Goal: Information Seeking & Learning: Learn about a topic

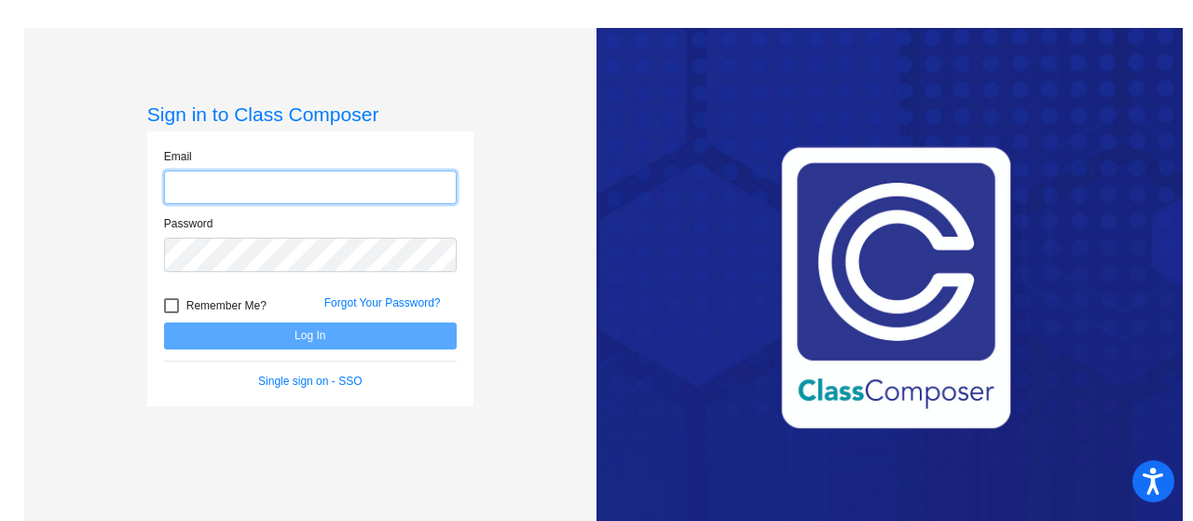
type input "[EMAIL_ADDRESS][DOMAIN_NAME]"
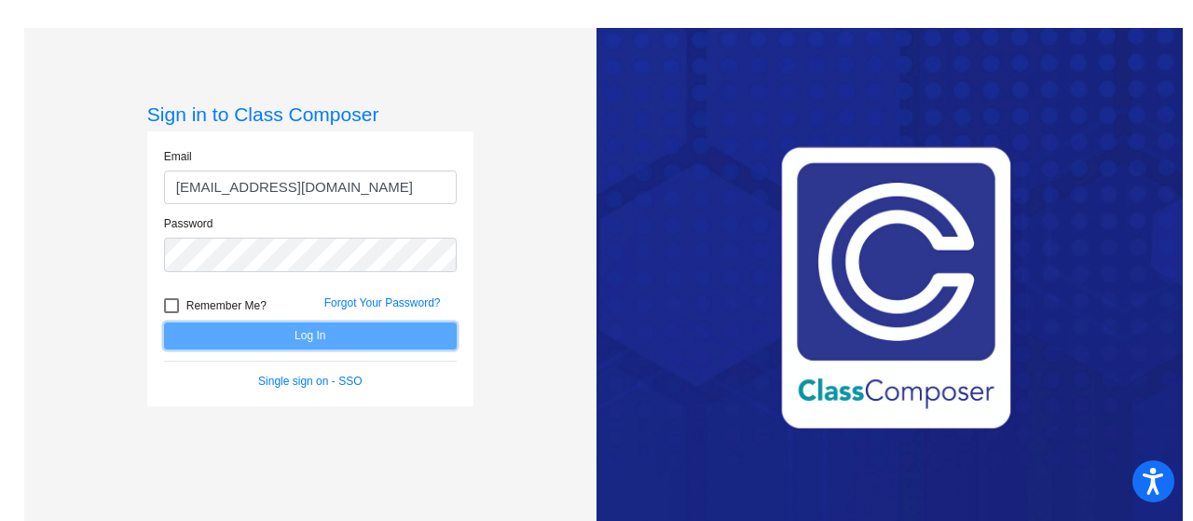
click at [284, 335] on button "Log In" at bounding box center [310, 335] width 293 height 27
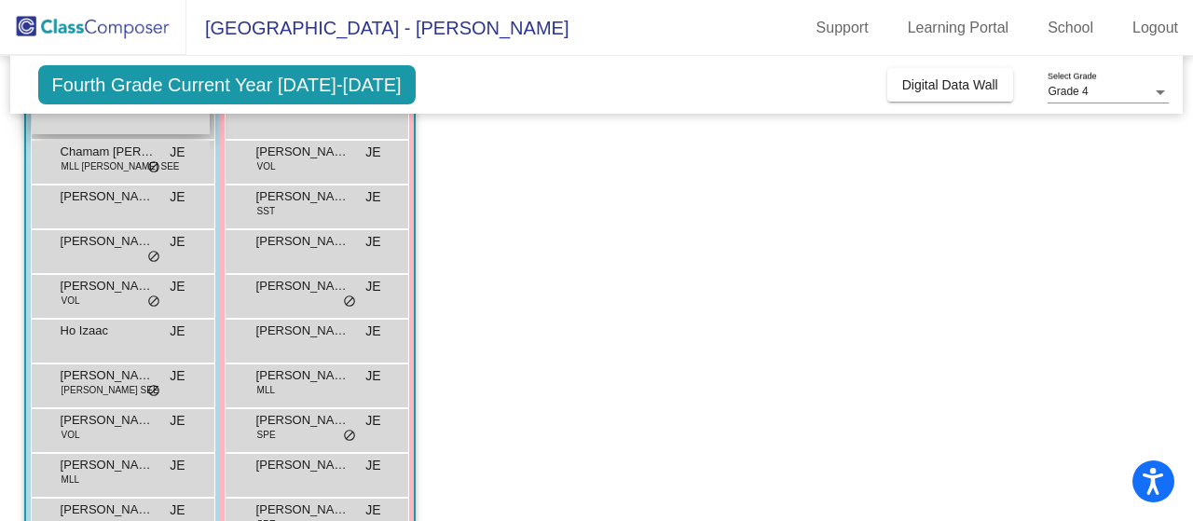
scroll to position [179, 0]
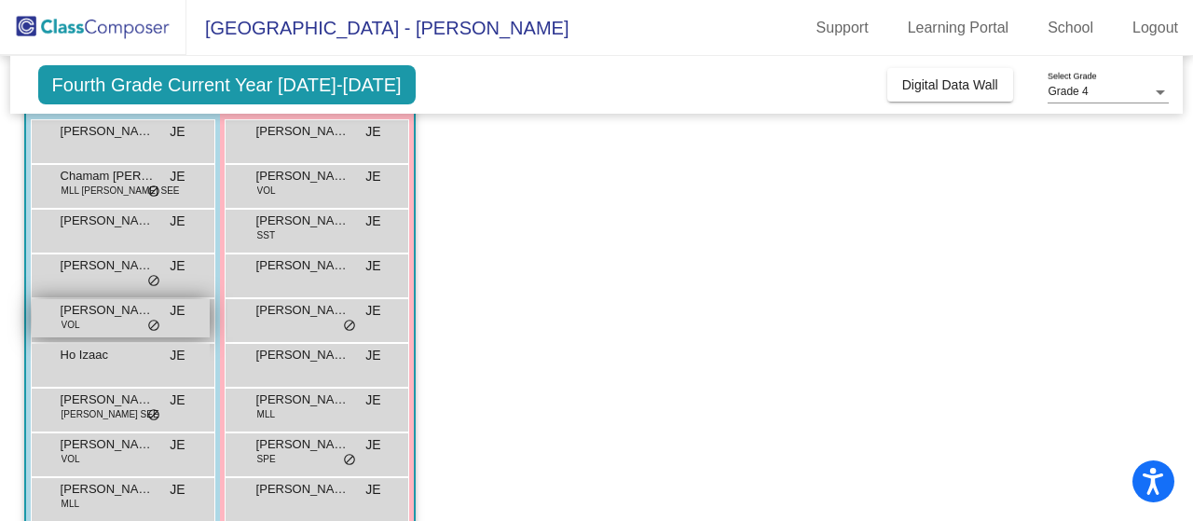
click at [164, 312] on div "[PERSON_NAME] VOL JE lock do_not_disturb_alt" at bounding box center [121, 318] width 178 height 38
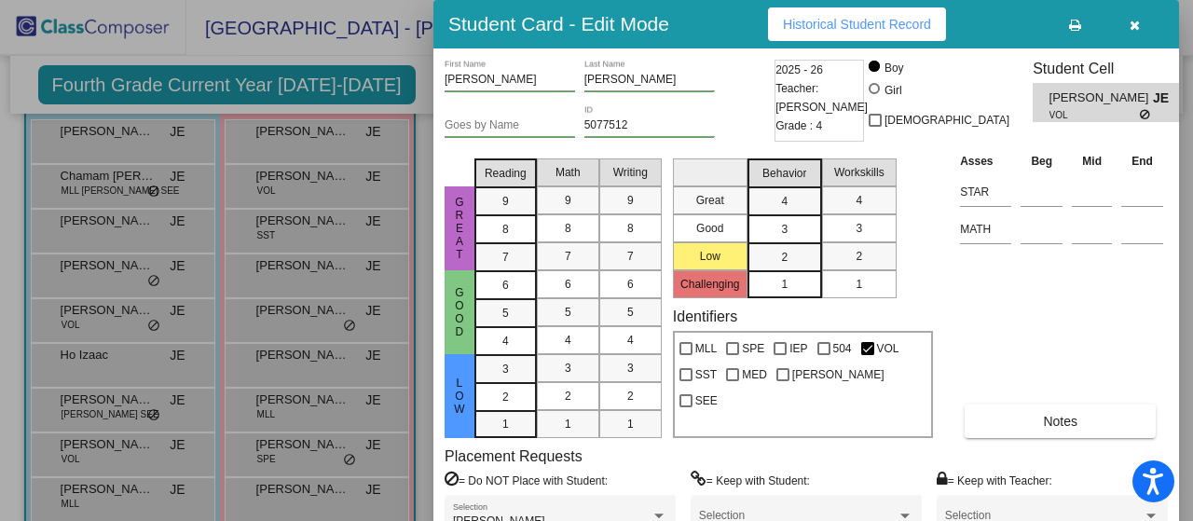
drag, startPoint x: 1188, startPoint y: 30, endPoint x: 1191, endPoint y: 46, distance: 16.1
click at [1191, 46] on div at bounding box center [596, 260] width 1193 height 521
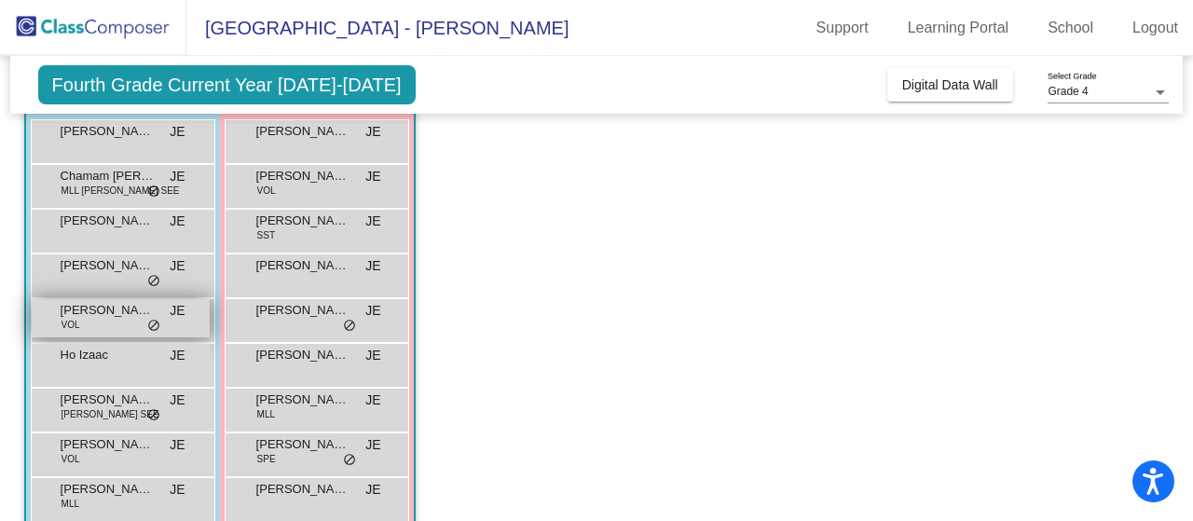
click at [120, 319] on div "[PERSON_NAME] VOL JE lock do_not_disturb_alt" at bounding box center [121, 318] width 178 height 38
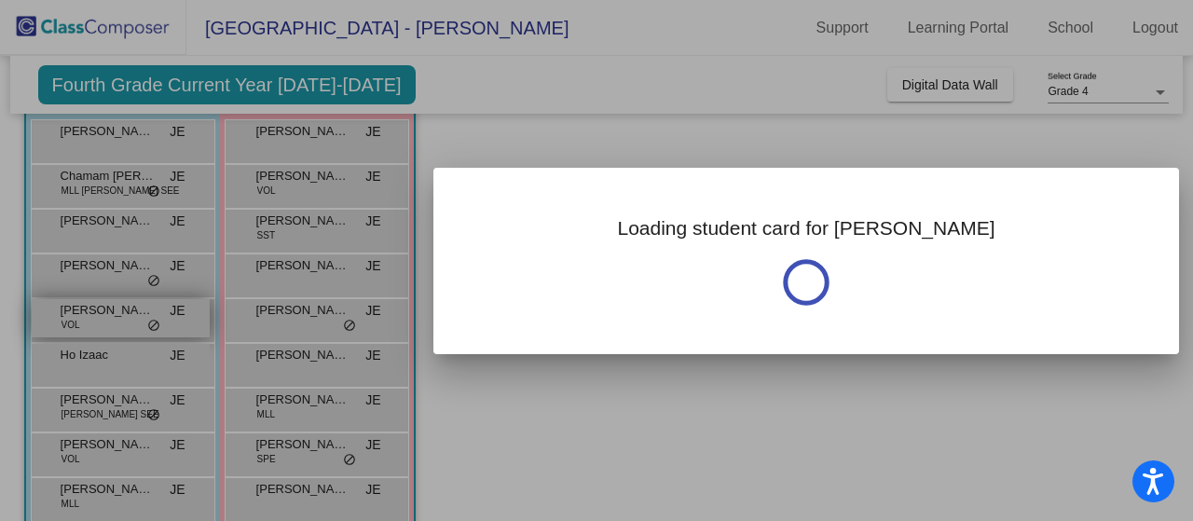
click at [120, 319] on div at bounding box center [596, 260] width 1193 height 521
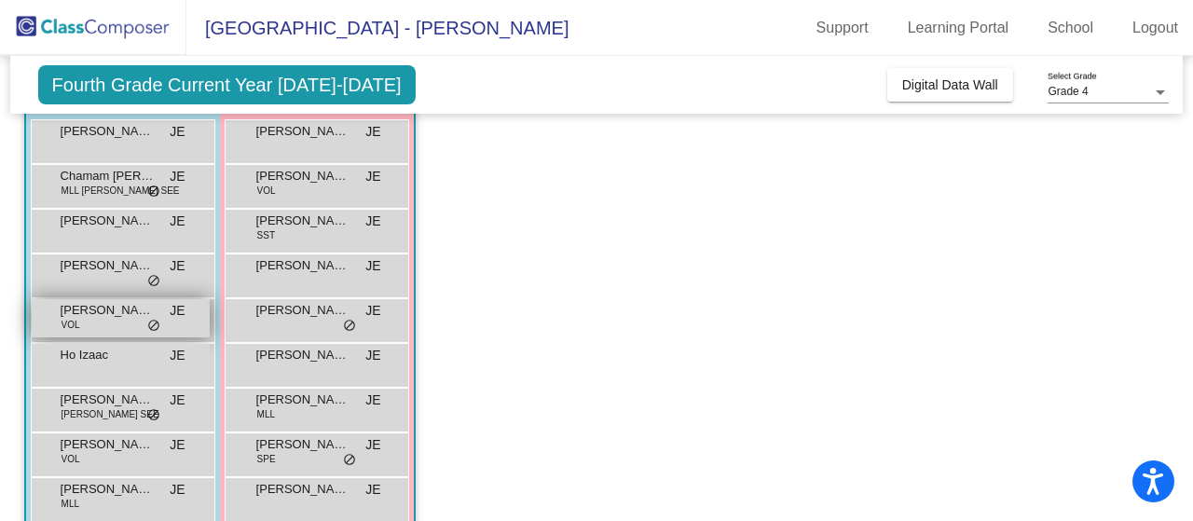
click at [120, 319] on div "[PERSON_NAME] VOL JE lock do_not_disturb_alt" at bounding box center [121, 318] width 178 height 38
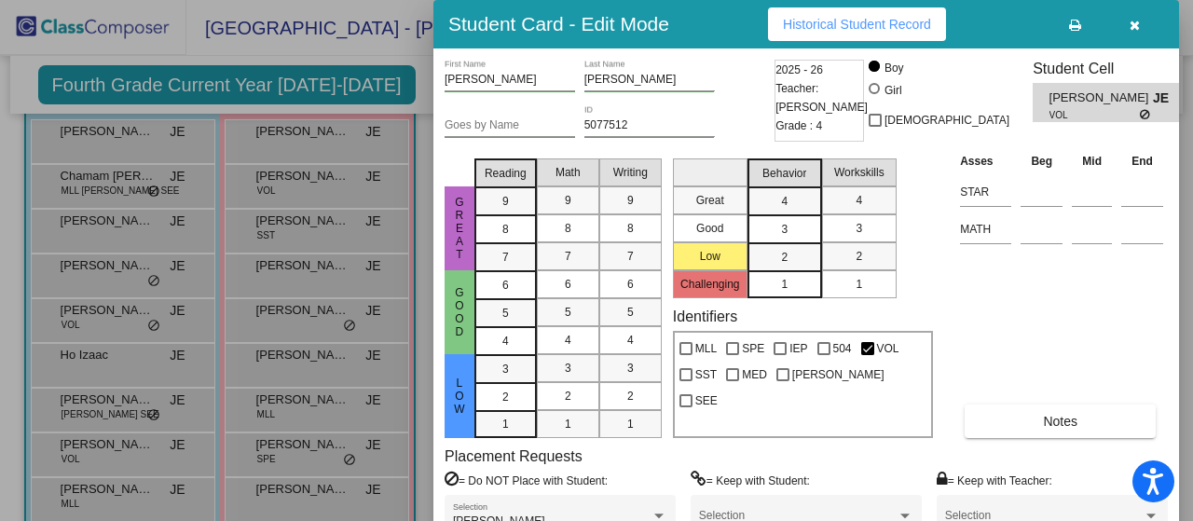
drag, startPoint x: 1192, startPoint y: 96, endPoint x: 1192, endPoint y: 113, distance: 16.8
click at [1192, 113] on div at bounding box center [596, 260] width 1193 height 521
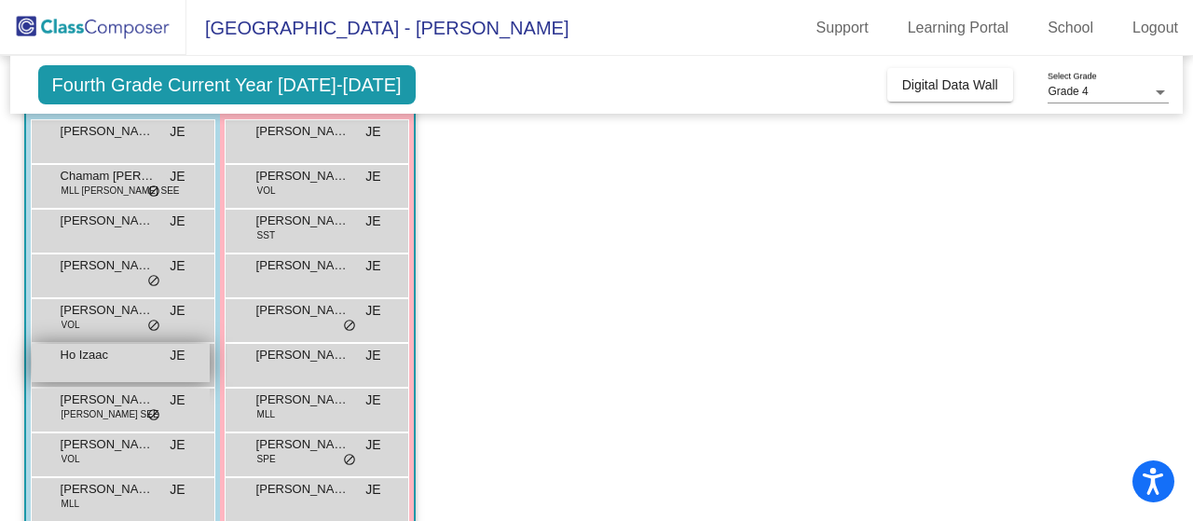
click at [138, 372] on div "Ho [PERSON_NAME] lock do_not_disturb_alt" at bounding box center [121, 363] width 178 height 38
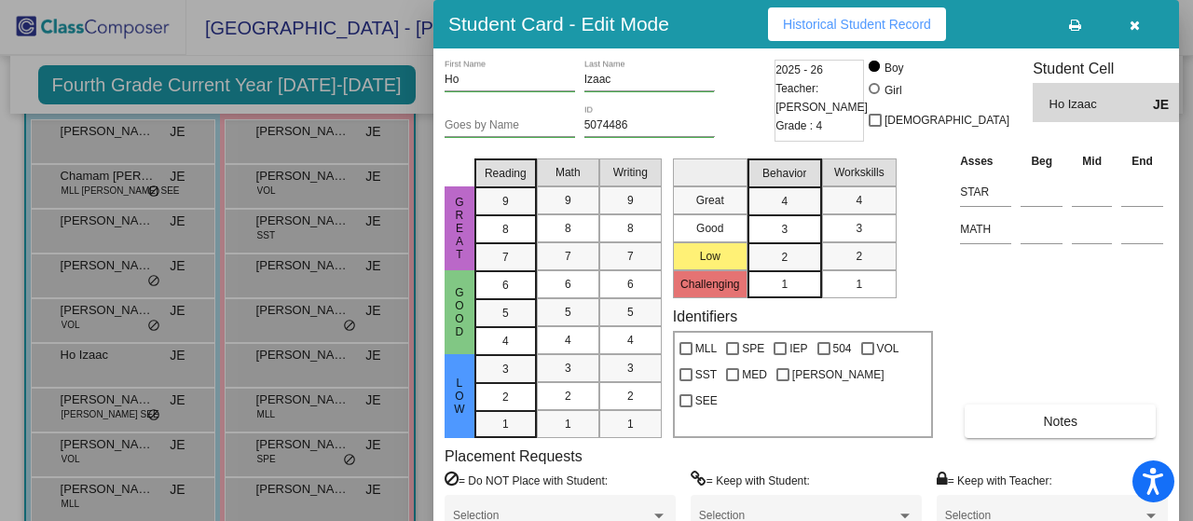
click at [108, 309] on div at bounding box center [596, 260] width 1193 height 521
click at [108, 309] on span "[PERSON_NAME]" at bounding box center [107, 310] width 93 height 19
drag, startPoint x: 1191, startPoint y: 67, endPoint x: 1191, endPoint y: 134, distance: 67.1
click at [1191, 137] on div at bounding box center [596, 260] width 1193 height 521
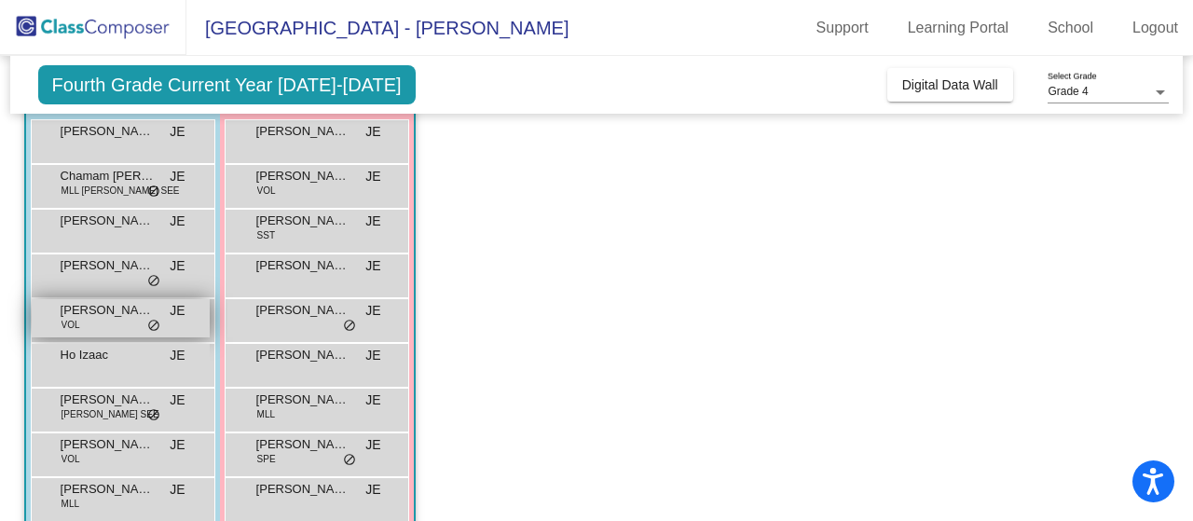
click at [123, 308] on span "[PERSON_NAME]" at bounding box center [107, 310] width 93 height 19
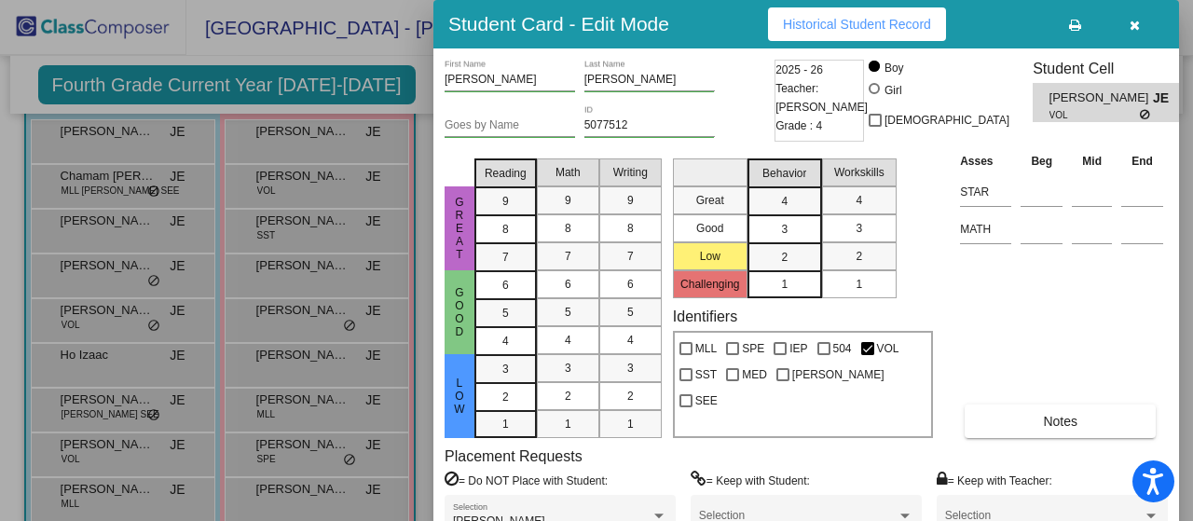
click at [1132, 275] on div "Asses Beg Mid End STAR MATH Notes" at bounding box center [1061, 294] width 212 height 287
click at [1089, 320] on div "Asses Beg Mid End STAR MATH Notes" at bounding box center [1061, 294] width 212 height 287
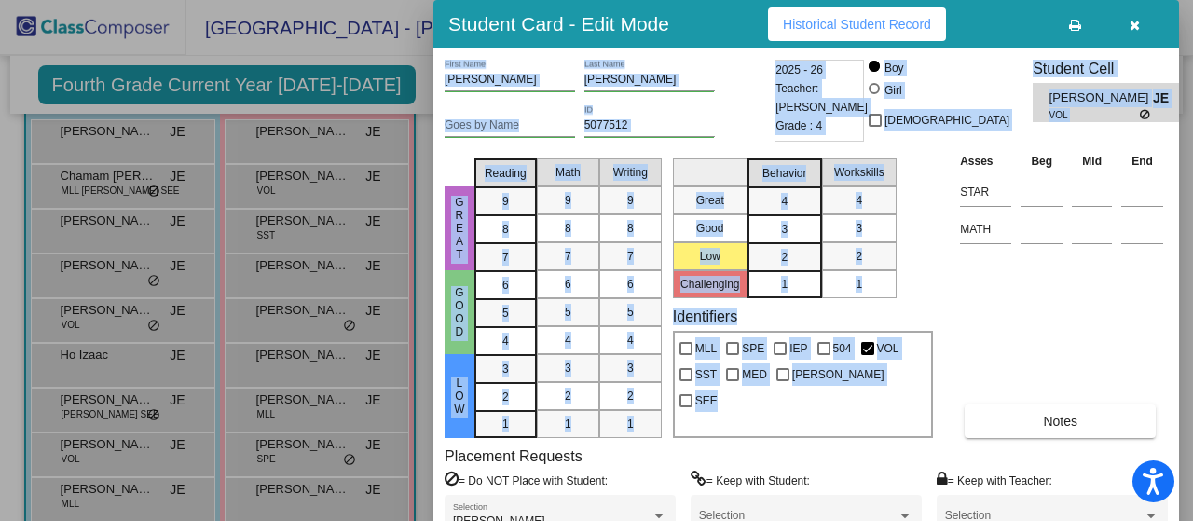
drag, startPoint x: 1185, startPoint y: 162, endPoint x: 1168, endPoint y: 180, distance: 24.4
click at [1168, 180] on div "Student Card - Edit Mode Historical Student Record [PERSON_NAME] First Name [PE…" at bounding box center [596, 260] width 1193 height 521
click at [1189, 182] on div at bounding box center [596, 260] width 1193 height 521
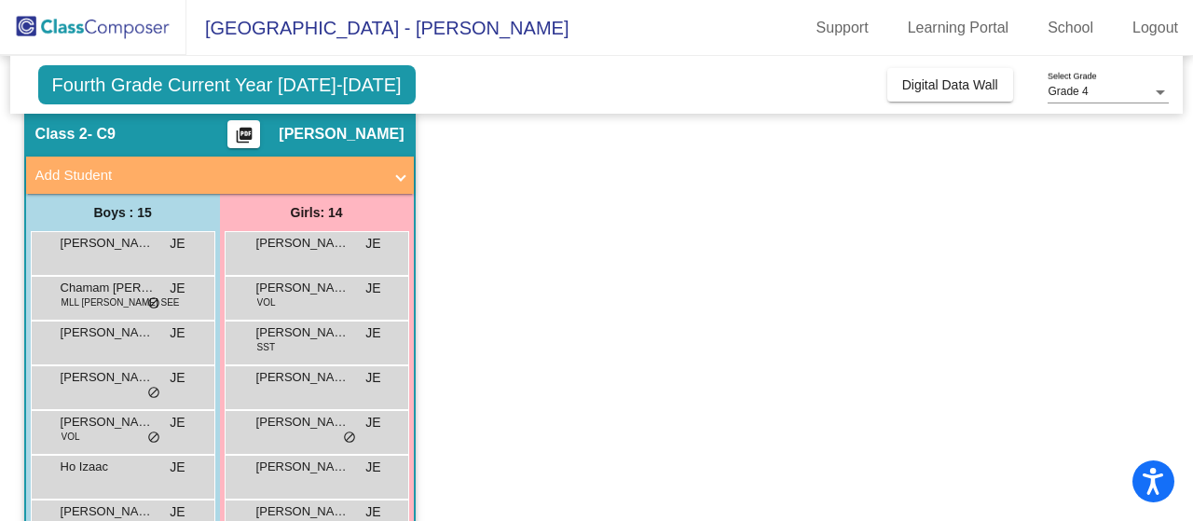
scroll to position [64, 0]
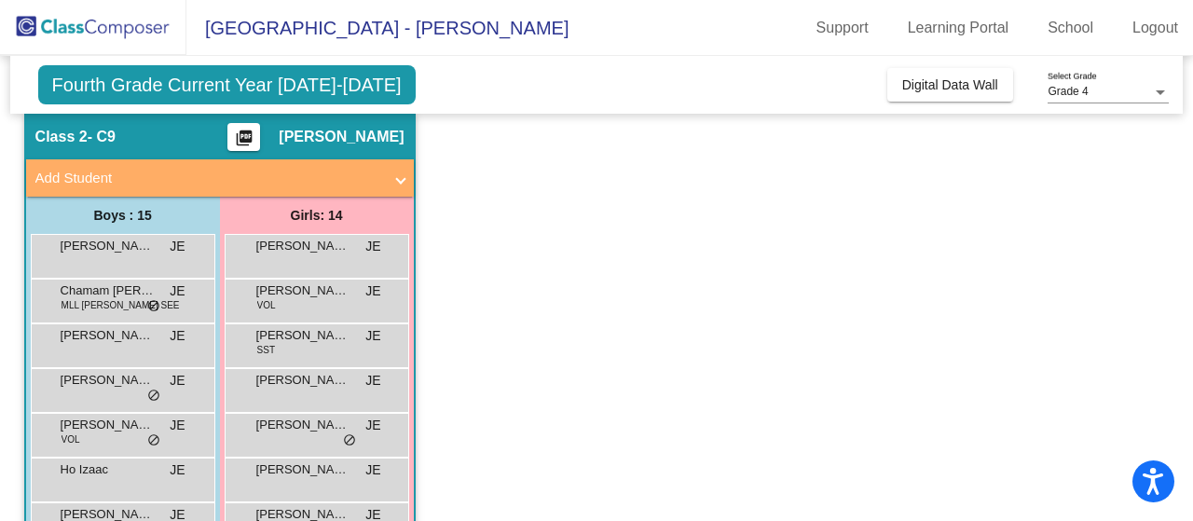
click at [121, 222] on div "Boys : 15" at bounding box center [123, 215] width 194 height 37
click at [108, 435] on div "[PERSON_NAME] VOL JE lock do_not_disturb_alt" at bounding box center [121, 433] width 178 height 38
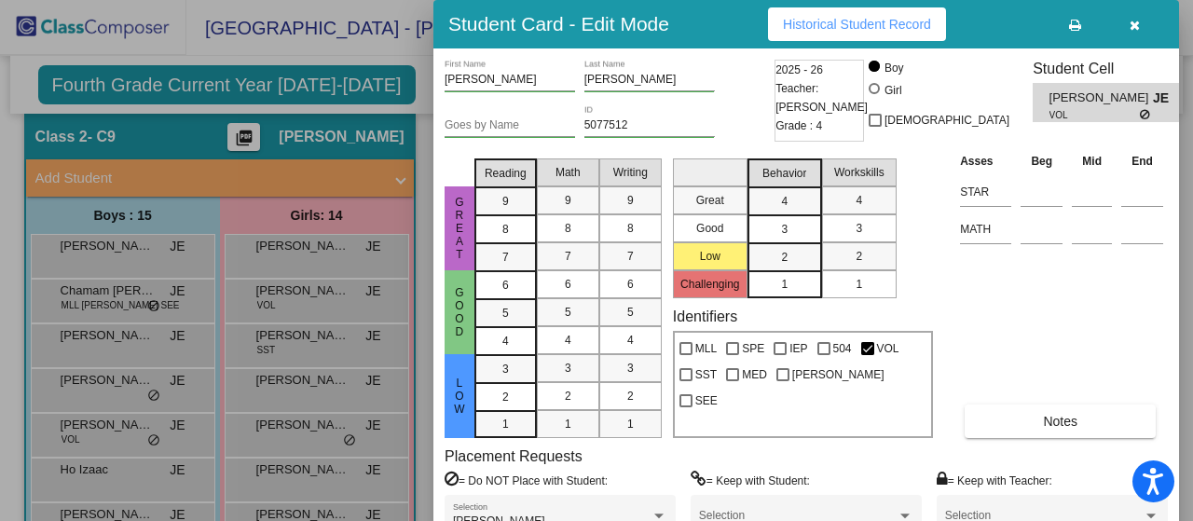
drag, startPoint x: 1188, startPoint y: 245, endPoint x: 1186, endPoint y: 323, distance: 78.3
click at [1186, 323] on div at bounding box center [596, 260] width 1193 height 521
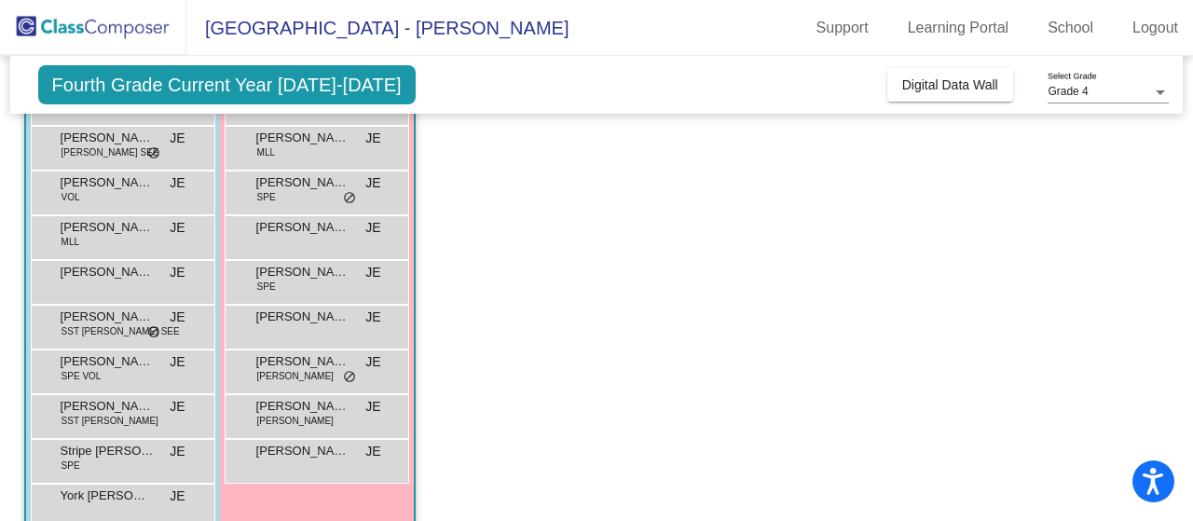
scroll to position [434, 0]
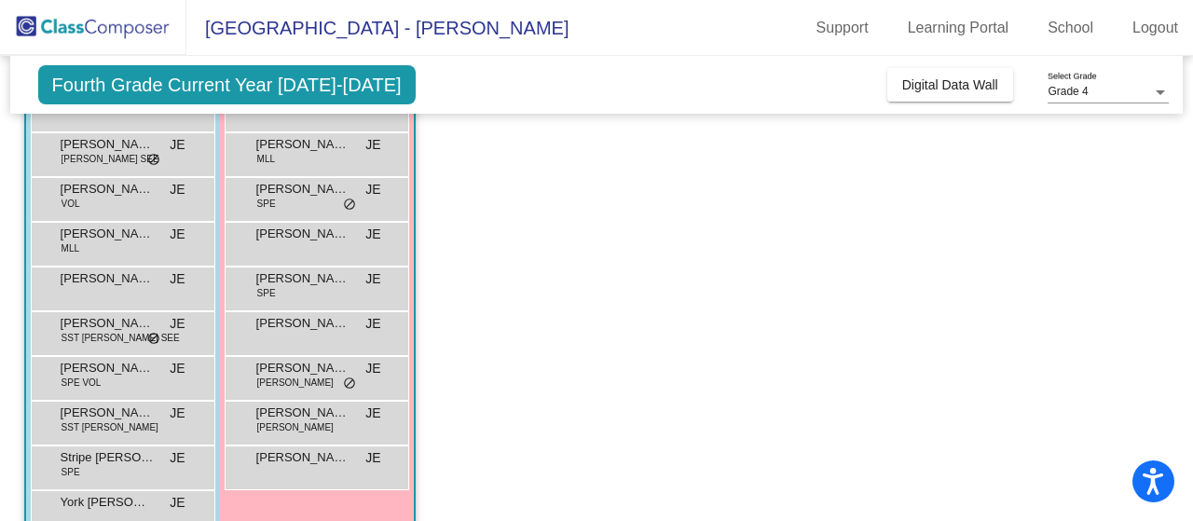
click at [164, 81] on span "Fourth Grade Current Year [DATE]-[DATE]" at bounding box center [226, 84] width 377 height 39
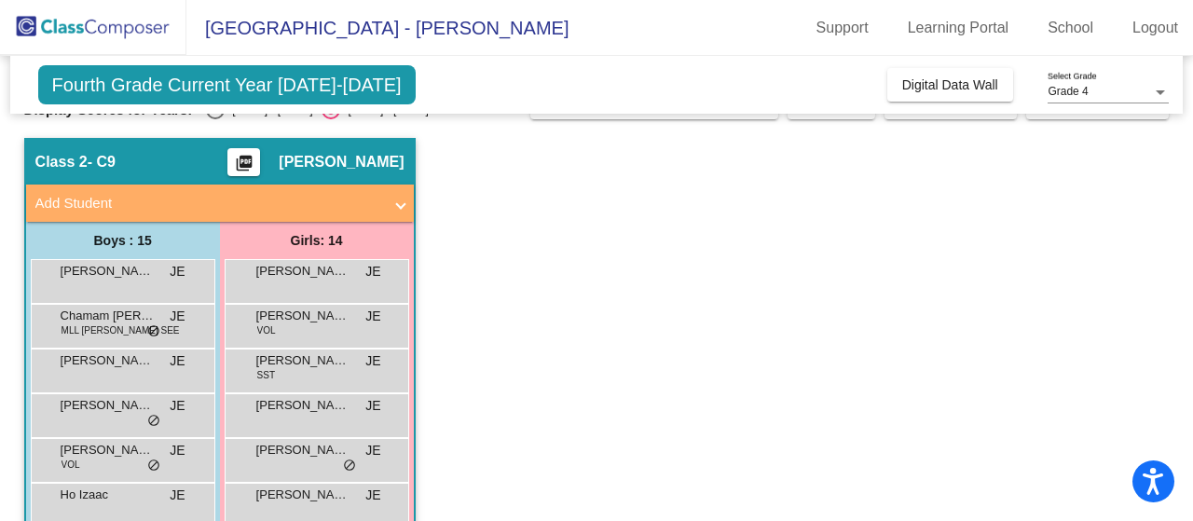
scroll to position [0, 0]
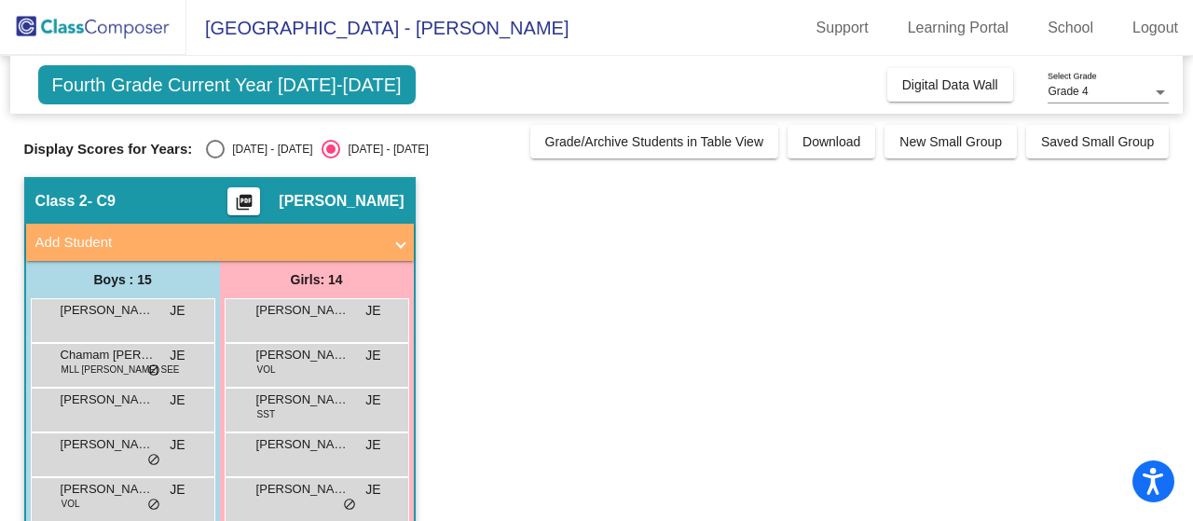
click at [211, 87] on span "Fourth Grade Current Year [DATE]-[DATE]" at bounding box center [226, 84] width 377 height 39
click at [215, 146] on div "Select an option" at bounding box center [215, 149] width 19 height 19
click at [215, 158] on input "[DATE] - [DATE]" at bounding box center [214, 158] width 1 height 1
radio input "true"
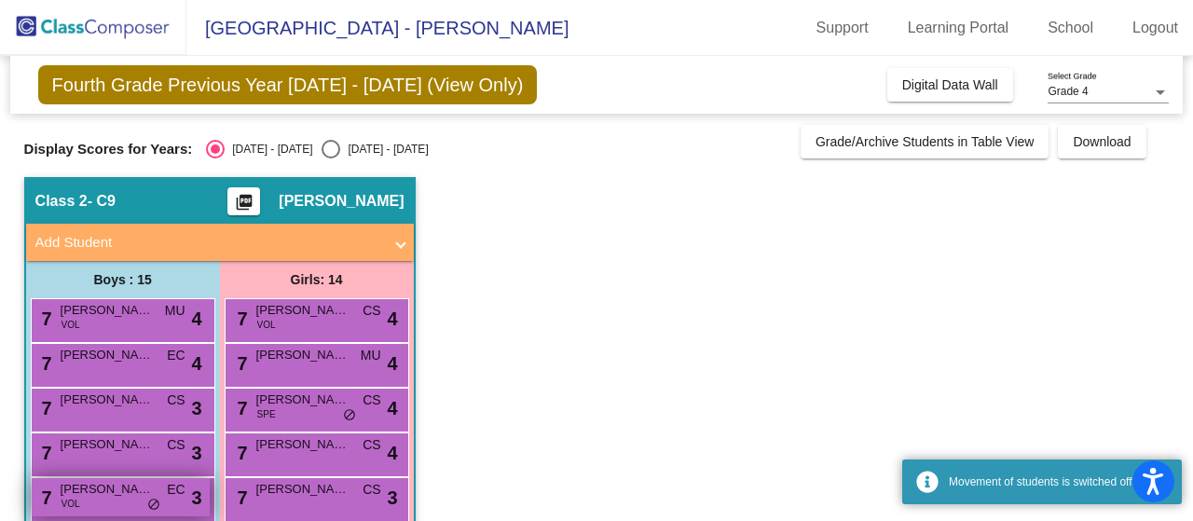
click at [130, 494] on span "[PERSON_NAME]" at bounding box center [107, 489] width 93 height 19
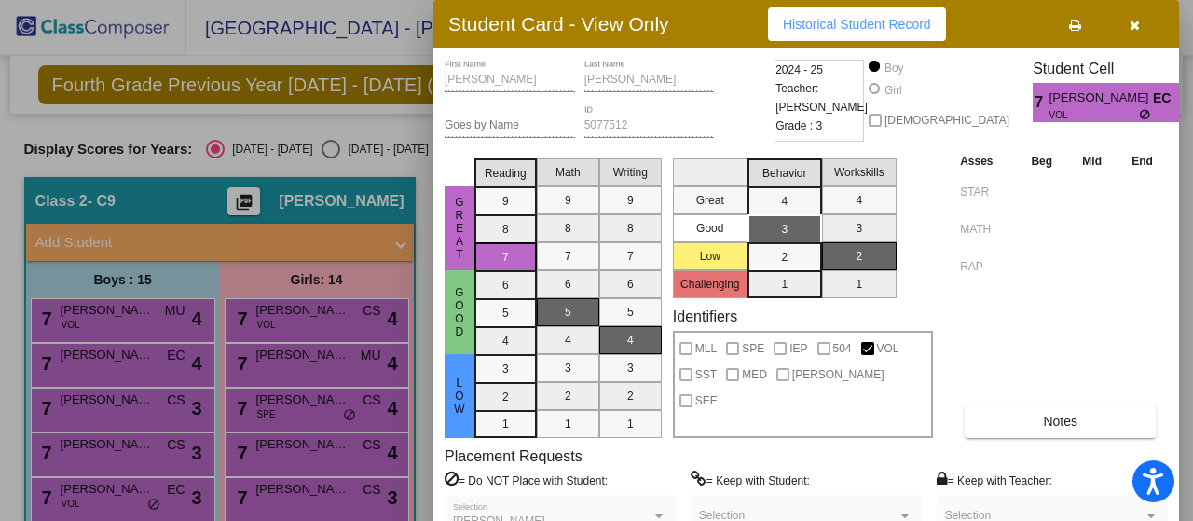
drag, startPoint x: 1190, startPoint y: 79, endPoint x: 1190, endPoint y: 241, distance: 162.1
click at [1190, 241] on div at bounding box center [596, 260] width 1193 height 521
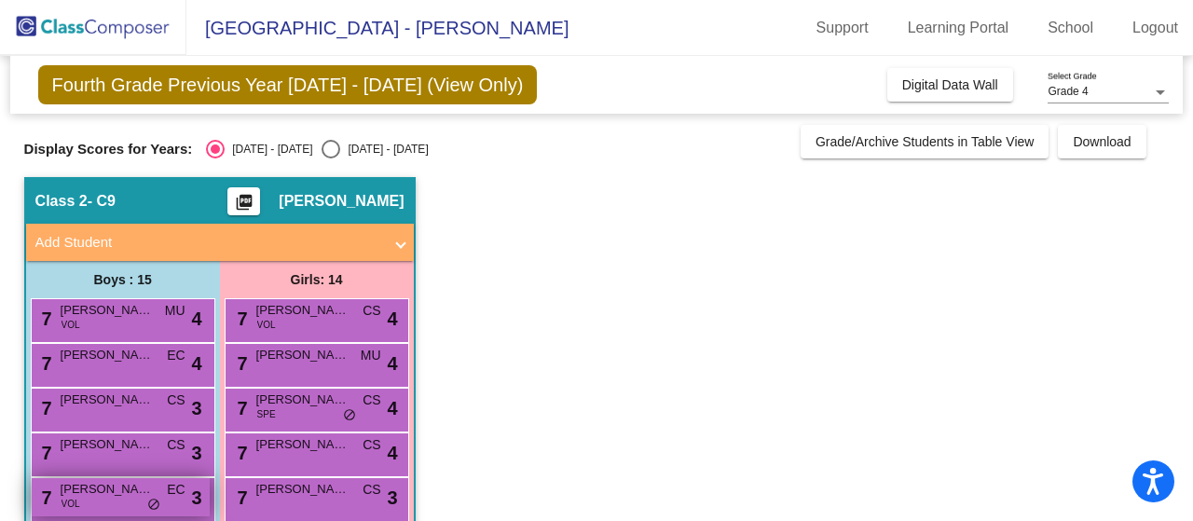
click at [134, 485] on span "[PERSON_NAME]" at bounding box center [107, 489] width 93 height 19
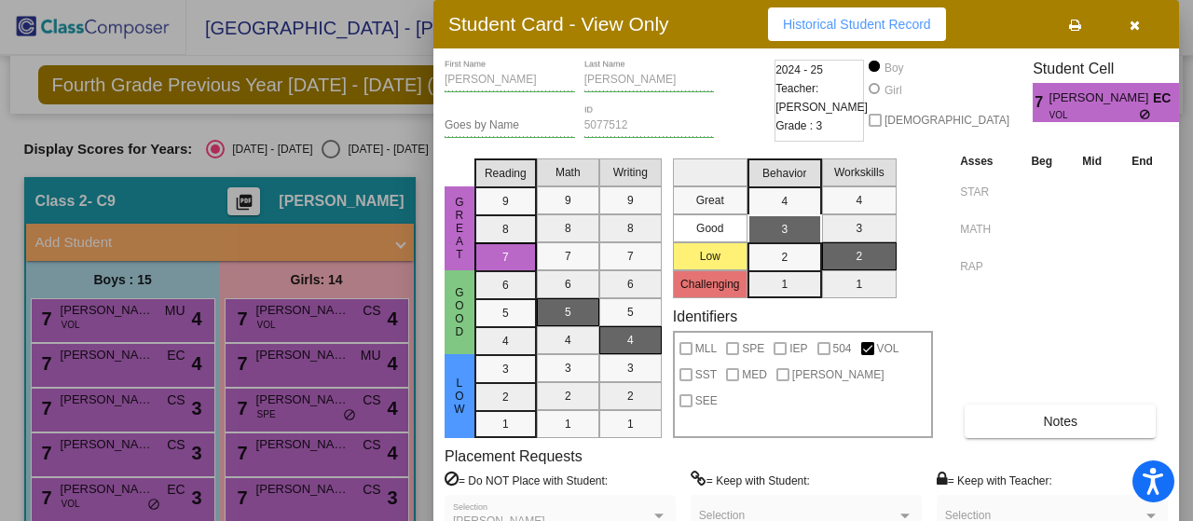
drag, startPoint x: 1183, startPoint y: 147, endPoint x: 1182, endPoint y: 321, distance: 174.2
click at [1182, 321] on div at bounding box center [596, 260] width 1193 height 521
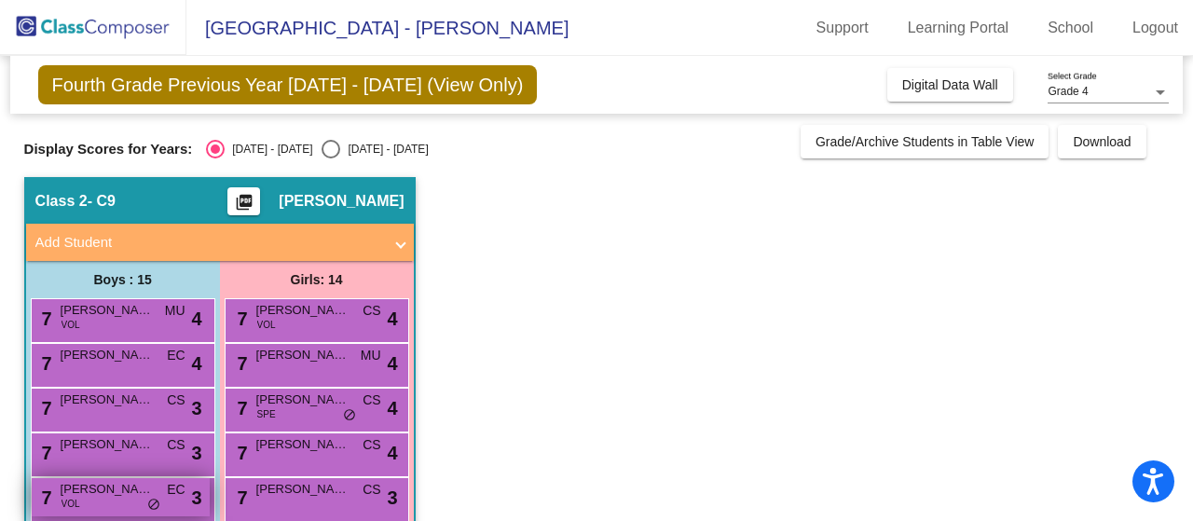
click at [110, 502] on div "7 [PERSON_NAME] VOL EC lock do_not_disturb_alt 3" at bounding box center [121, 497] width 178 height 38
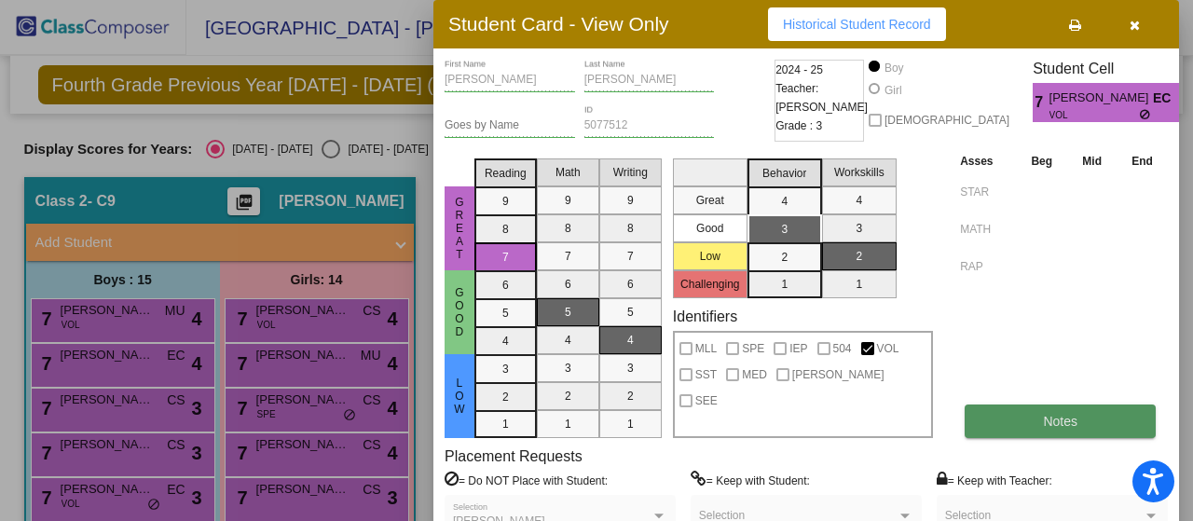
click at [1068, 418] on span "Notes" at bounding box center [1060, 421] width 34 height 15
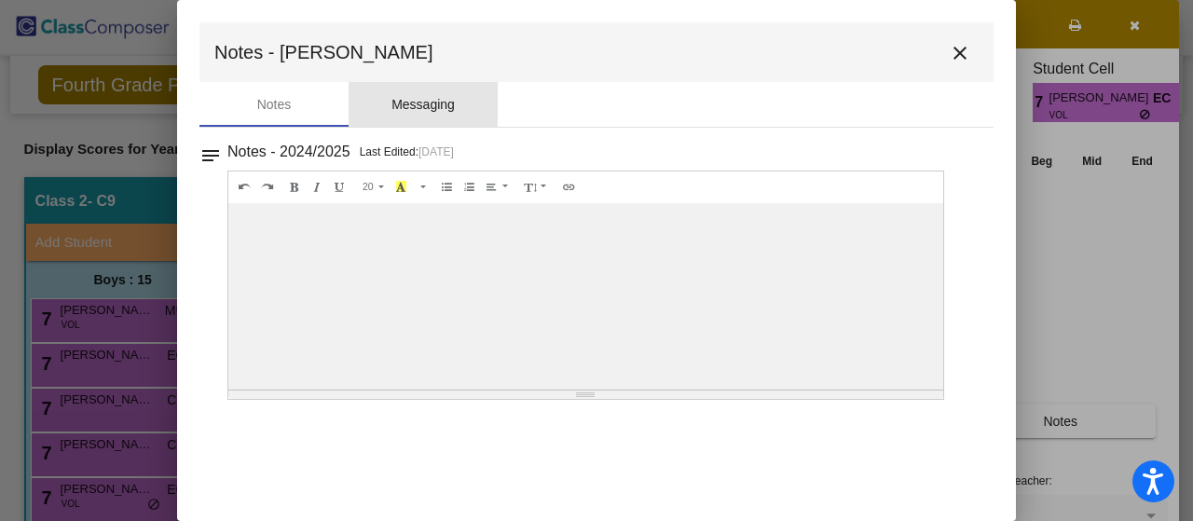
click at [417, 106] on div "Messaging" at bounding box center [422, 105] width 63 height 20
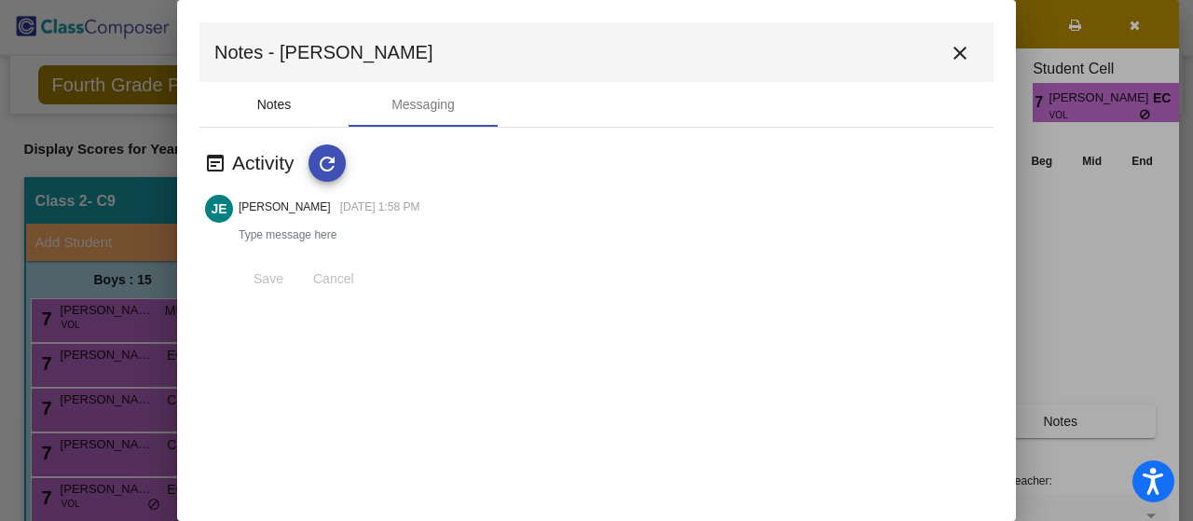
click at [266, 108] on div "Notes" at bounding box center [274, 105] width 34 height 20
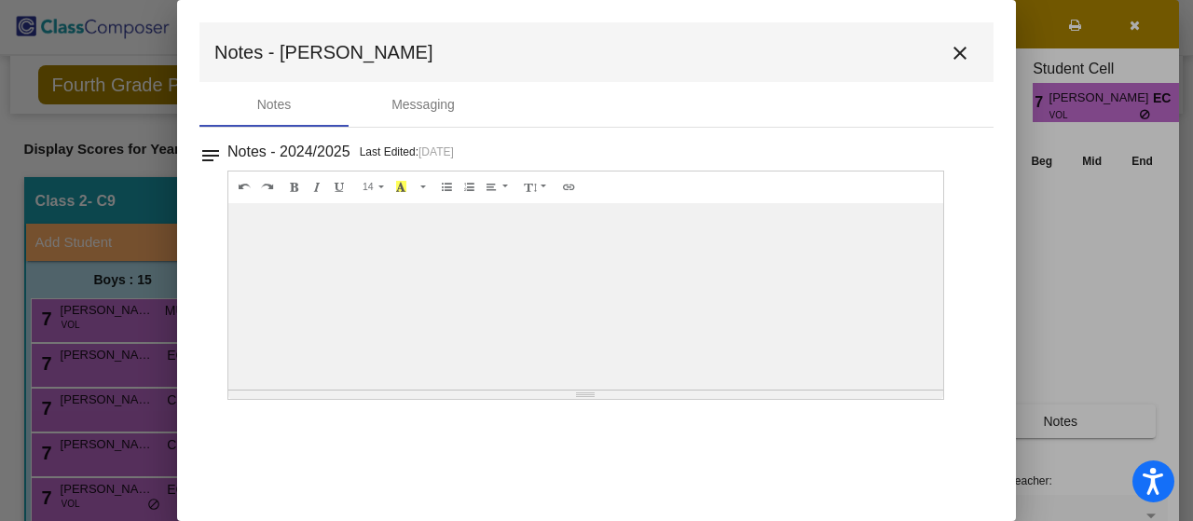
click at [962, 48] on mat-icon "close" at bounding box center [960, 53] width 22 height 22
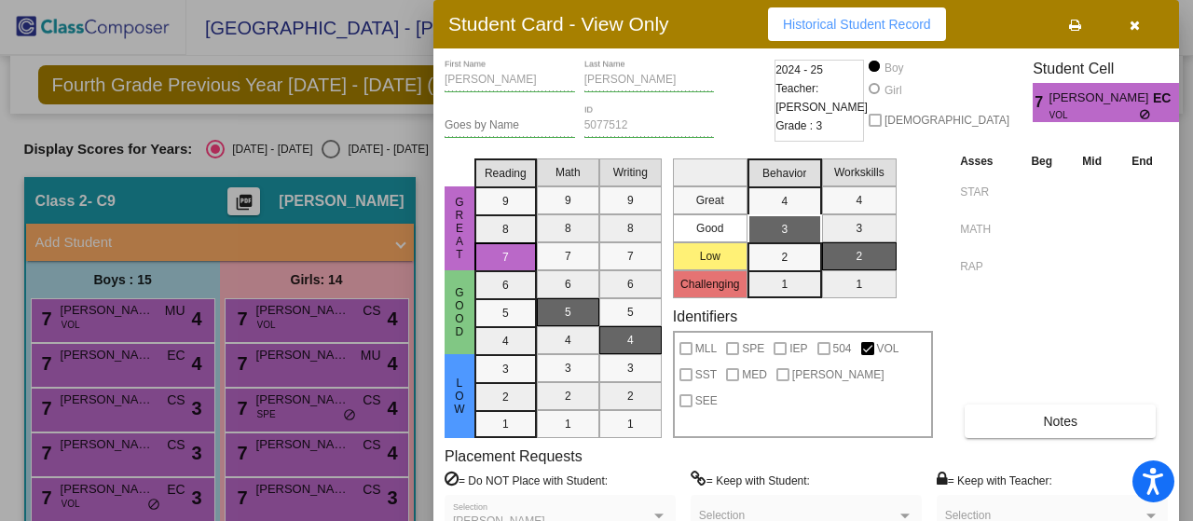
click at [1049, 109] on span "VOL" at bounding box center [1094, 115] width 90 height 14
click at [263, 355] on div at bounding box center [596, 260] width 1193 height 521
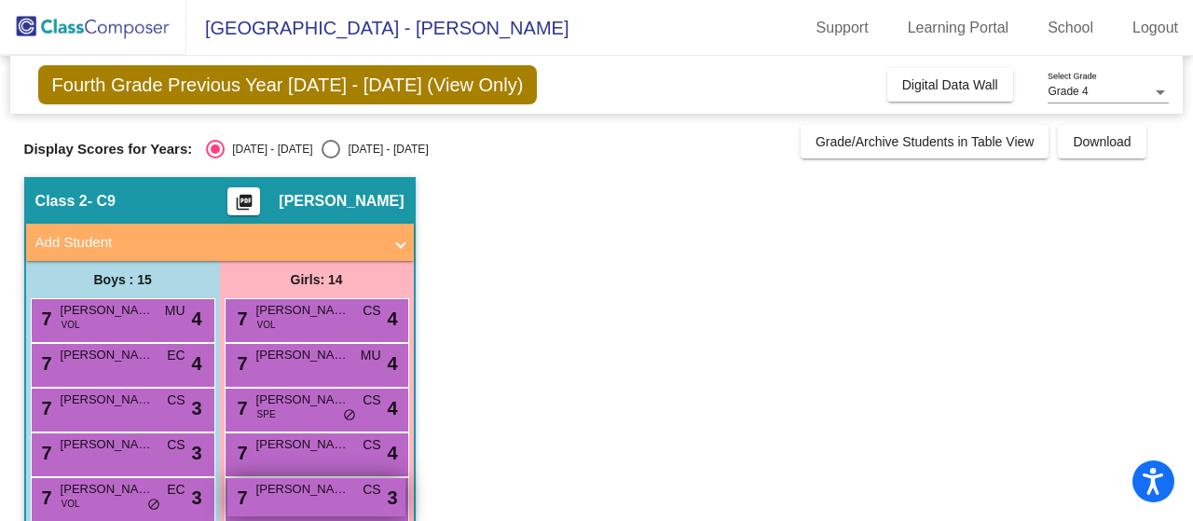
click at [321, 495] on span "[PERSON_NAME]" at bounding box center [302, 489] width 93 height 19
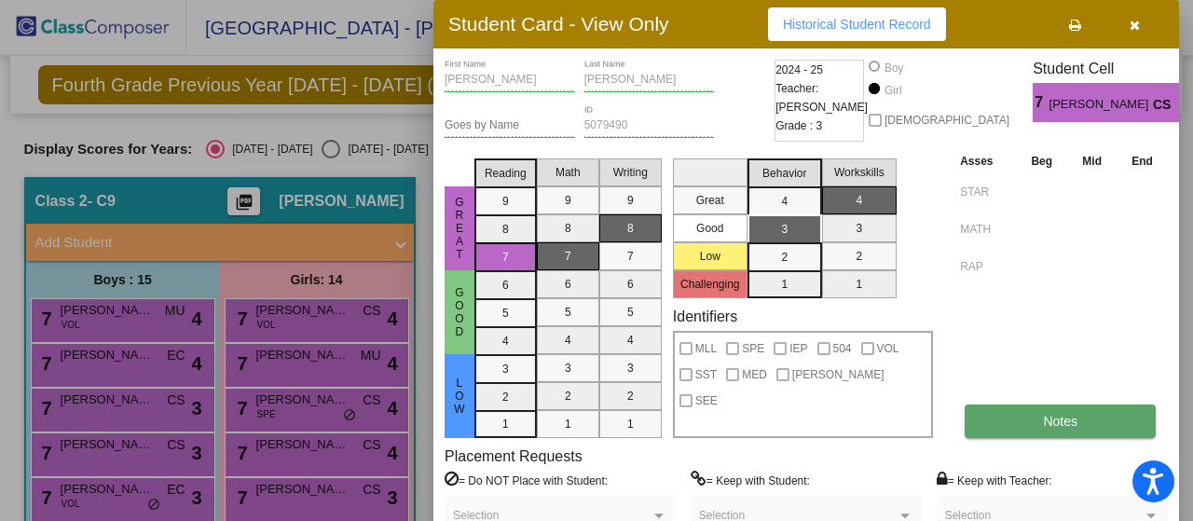
click at [1059, 414] on span "Notes" at bounding box center [1060, 421] width 34 height 15
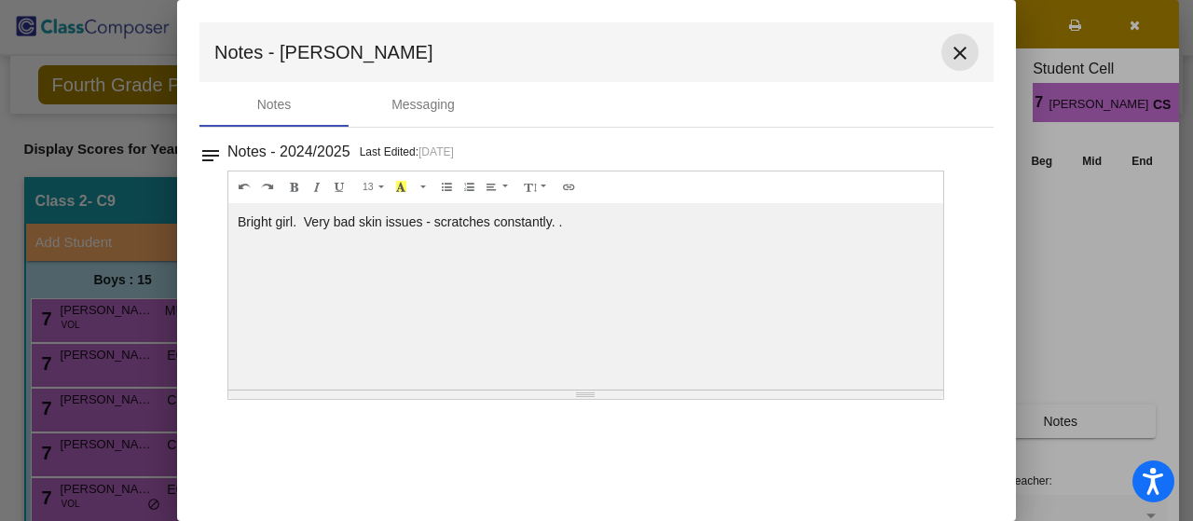
click at [955, 57] on mat-icon "close" at bounding box center [960, 53] width 22 height 22
